Goal: Task Accomplishment & Management: Use online tool/utility

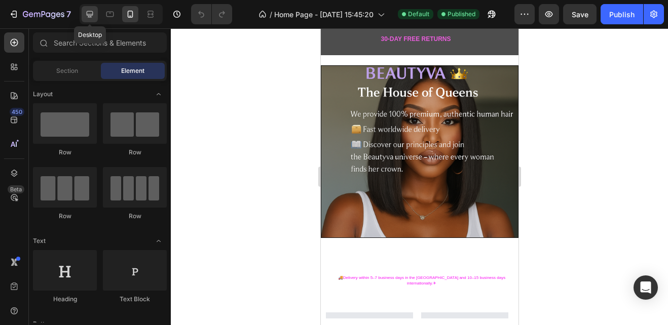
click at [90, 17] on icon at bounding box center [90, 14] width 7 height 7
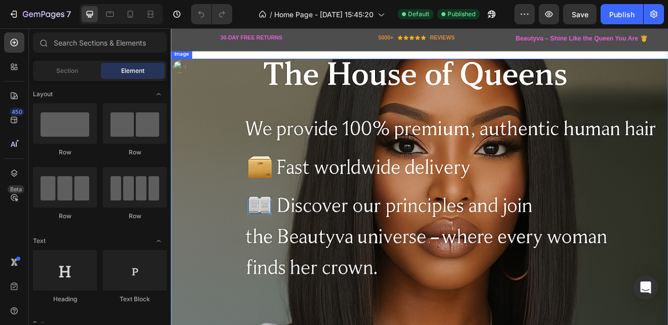
click at [665, 177] on img at bounding box center [475, 267] width 608 height 405
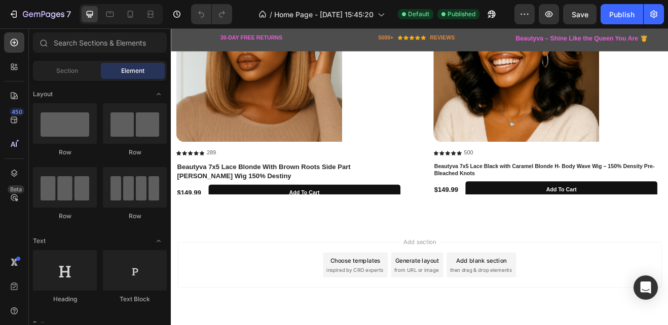
scroll to position [1203, 0]
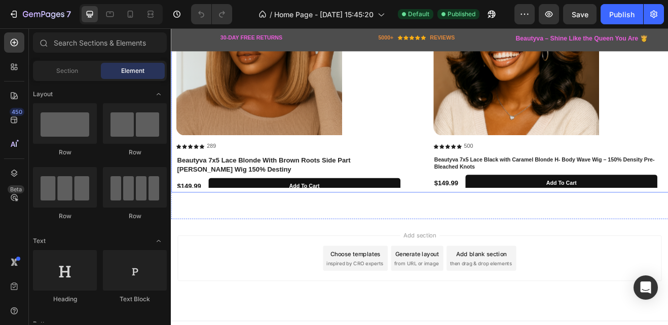
click at [474, 130] on div "Product Images Icon Icon Icon Icon Icon Icon List 289 Text Block Row Beautyva 7…" at bounding box center [475, 89] width 596 height 266
click at [604, 203] on h1 "Beautyva 7x5 Lace Black with Caramel Blonde H- Body Wave Wig – 150% Density Pre…" at bounding box center [628, 193] width 274 height 19
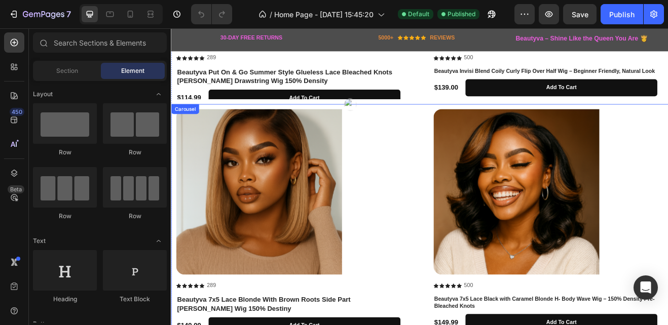
scroll to position [1032, 0]
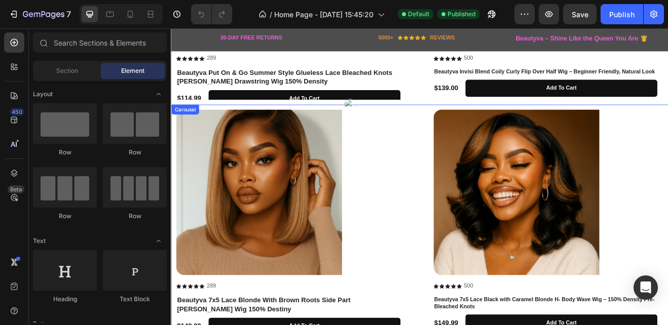
drag, startPoint x: 455, startPoint y: 188, endPoint x: 441, endPoint y: 190, distance: 14.4
click at [455, 188] on div "Product Images Icon Icon Icon Icon Icon Icon List 289 Text Block Row Beautyva 7…" at bounding box center [475, 261] width 596 height 266
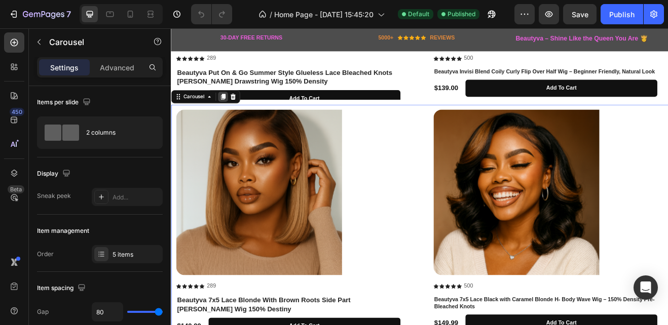
click at [237, 109] on icon at bounding box center [235, 112] width 6 height 7
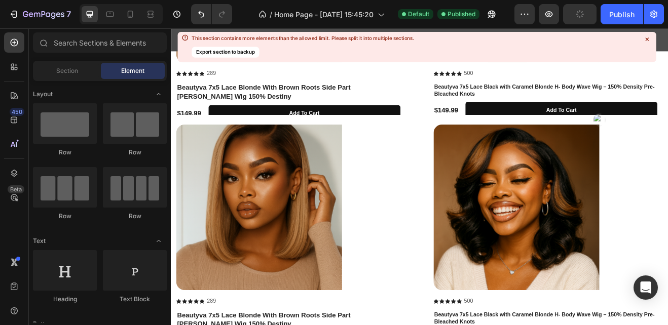
scroll to position [1298, 0]
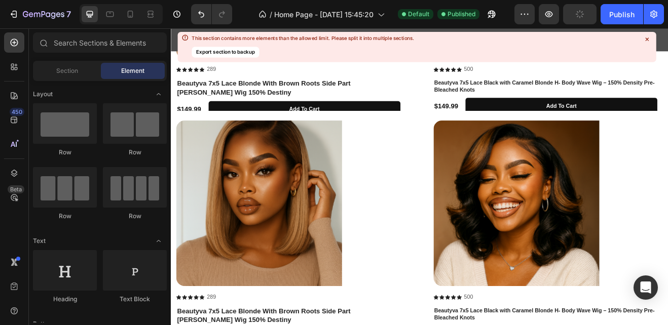
click at [303, 216] on img at bounding box center [278, 242] width 203 height 203
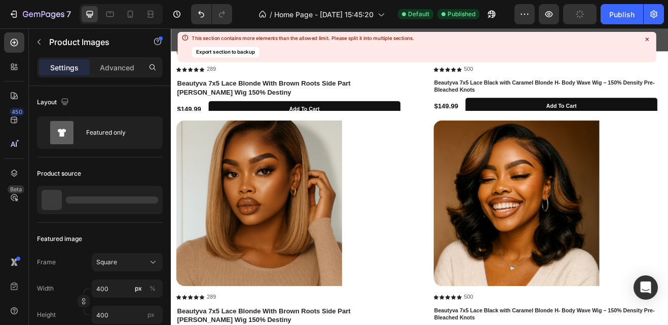
click at [303, 216] on img at bounding box center [278, 242] width 203 height 203
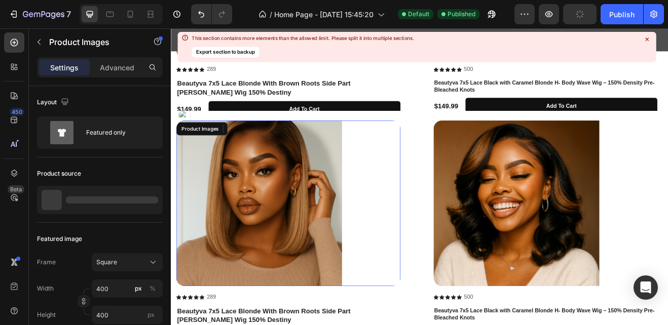
click at [292, 219] on img at bounding box center [278, 242] width 203 height 203
